Goal: Find specific page/section: Find specific page/section

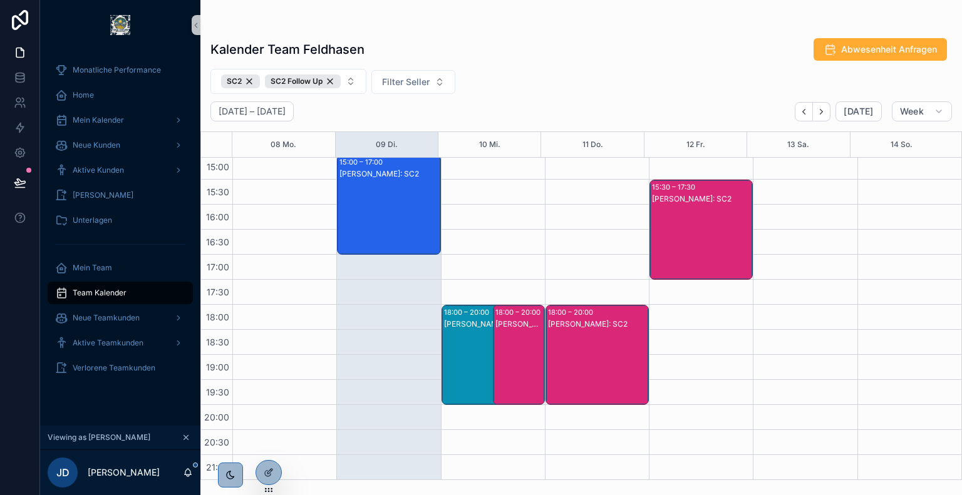
scroll to position [455, 0]
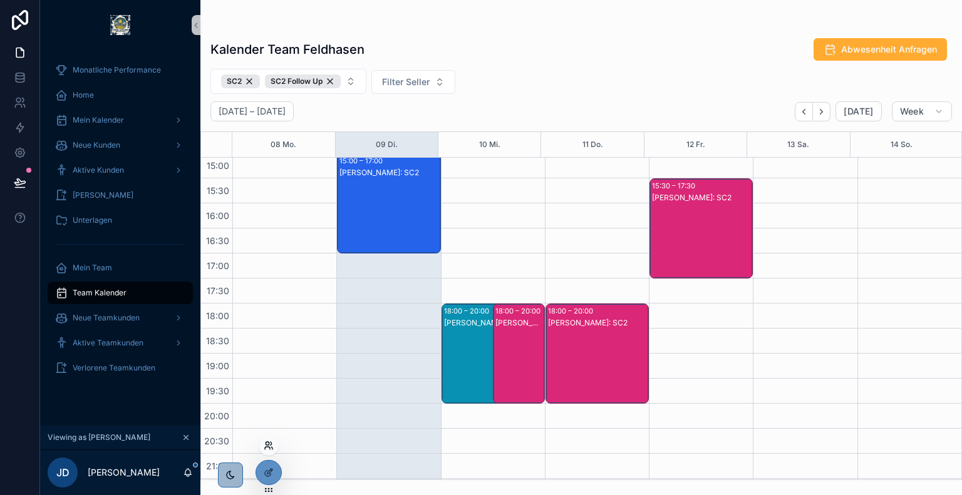
click at [269, 445] on icon at bounding box center [269, 446] width 10 height 10
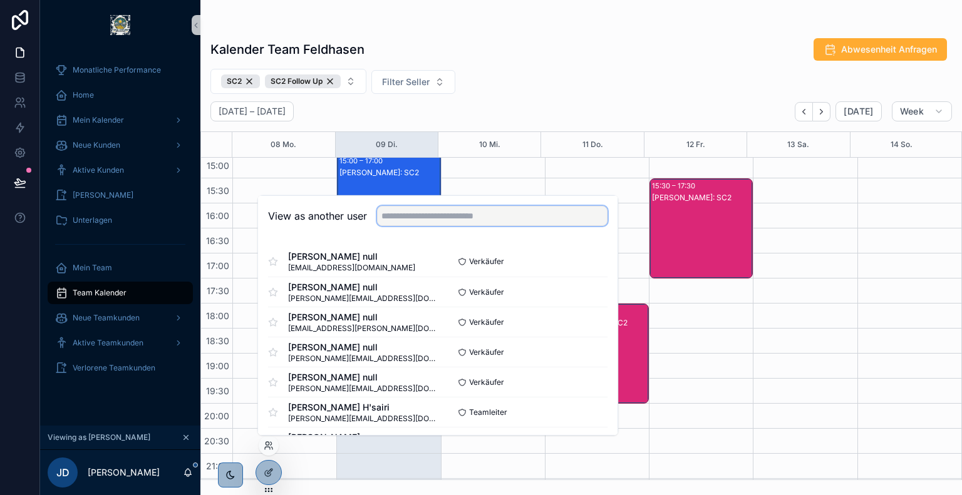
click at [441, 217] on input "text" at bounding box center [492, 216] width 230 height 20
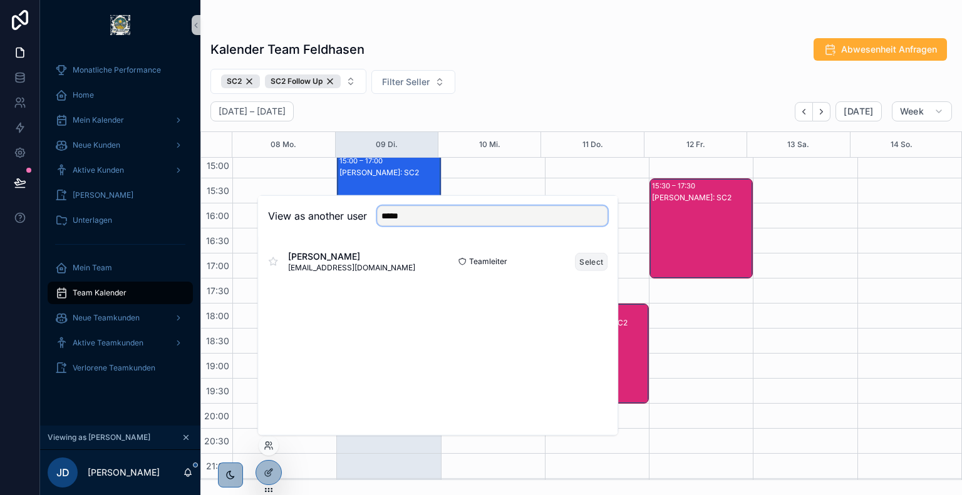
type input "*****"
click at [586, 260] on button "Select" at bounding box center [591, 261] width 33 height 18
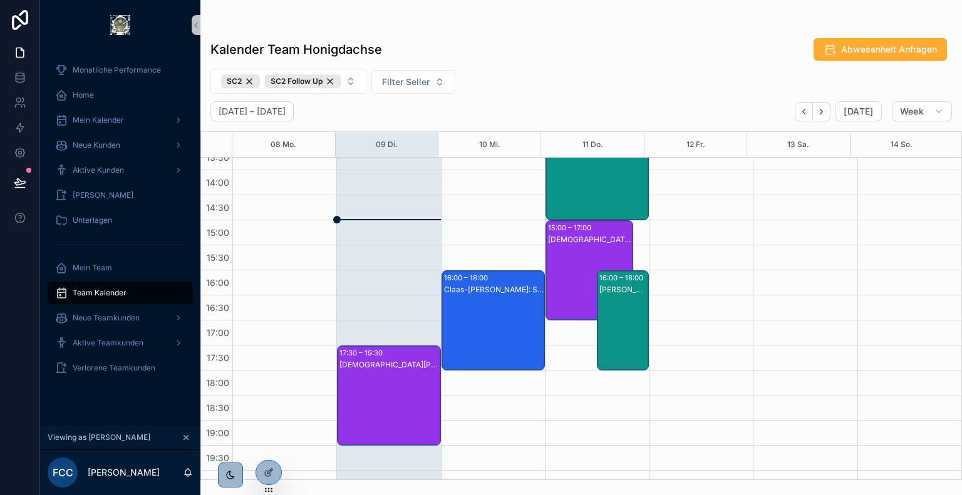
scroll to position [395, 0]
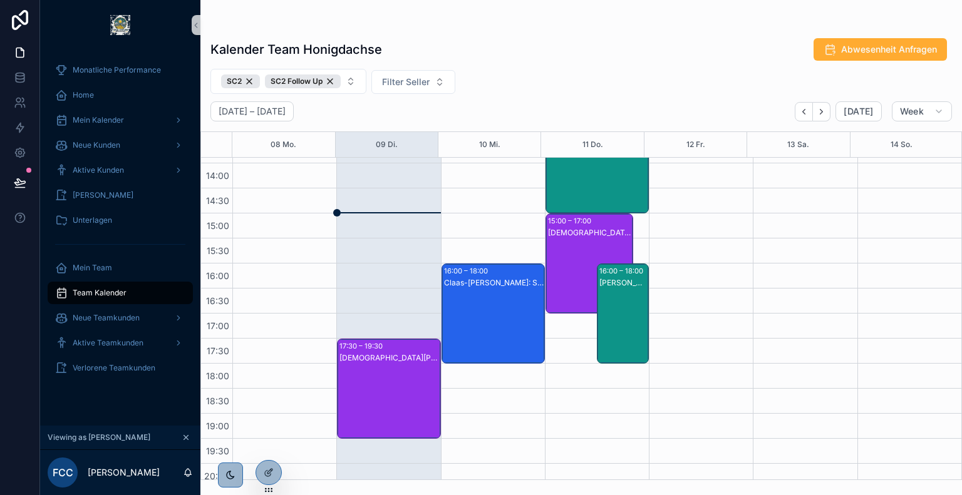
click at [371, 386] on div "[DEMOGRAPHIC_DATA][PERSON_NAME]: SC2" at bounding box center [389, 402] width 100 height 98
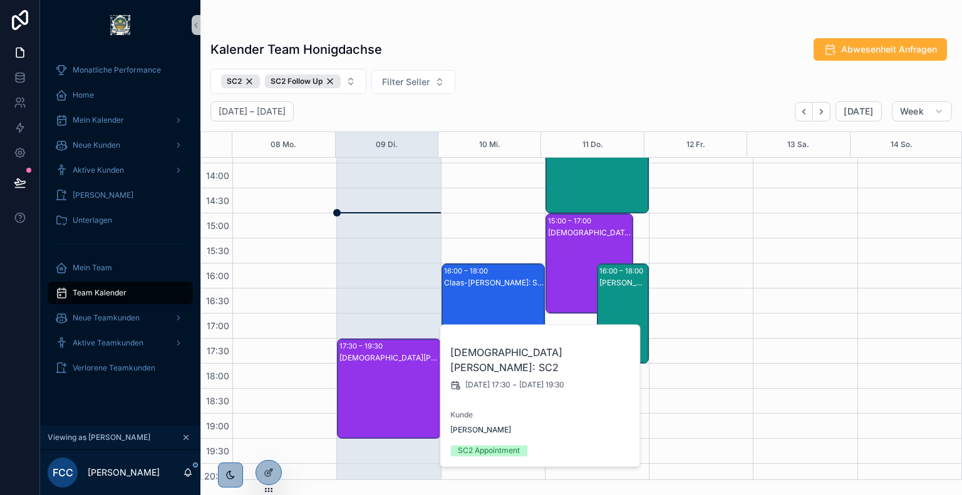
click at [586, 20] on div "scrollable content" at bounding box center [580, 25] width 741 height 10
